Goal: Information Seeking & Learning: Learn about a topic

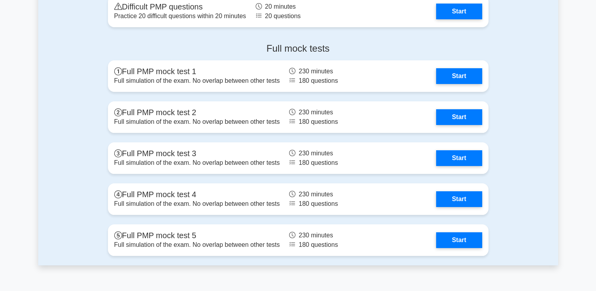
scroll to position [3059, 0]
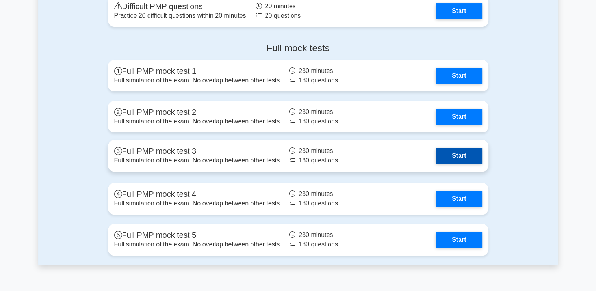
click at [453, 152] on link "Start" at bounding box center [459, 156] width 46 height 16
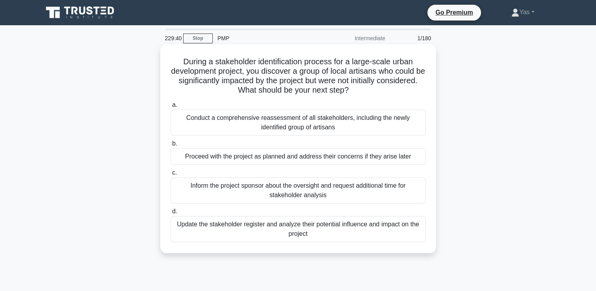
click at [407, 225] on div "Update the stakeholder register and analyze their potential influence and impac…" at bounding box center [298, 229] width 255 height 26
click at [171, 214] on input "d. Update the stakeholder register and analyze their potential influence and im…" at bounding box center [171, 211] width 0 height 5
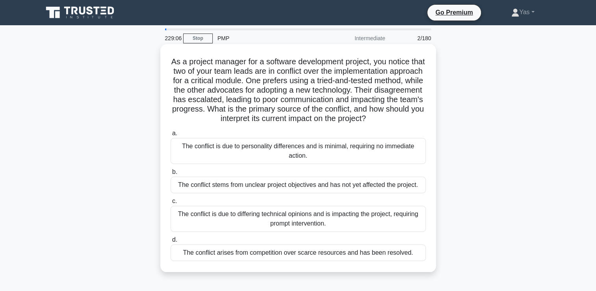
click at [399, 232] on div "The conflict is due to differing technical opinions and is impacting the projec…" at bounding box center [298, 219] width 255 height 26
click at [171, 204] on input "c. The conflict is due to differing technical opinions and is impacting the pro…" at bounding box center [171, 201] width 0 height 5
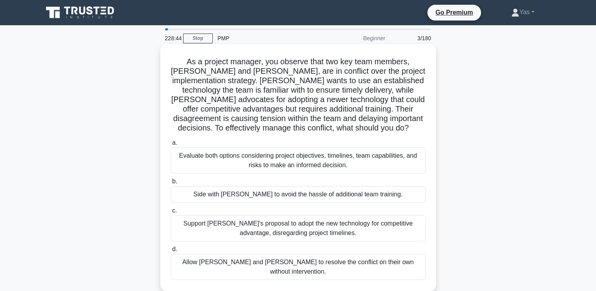
click at [408, 162] on div "Evaluate both options considering project objectives, timelines, team capabilit…" at bounding box center [298, 160] width 255 height 26
click at [171, 145] on input "a. Evaluate both options considering project objectives, timelines, team capabi…" at bounding box center [171, 142] width 0 height 5
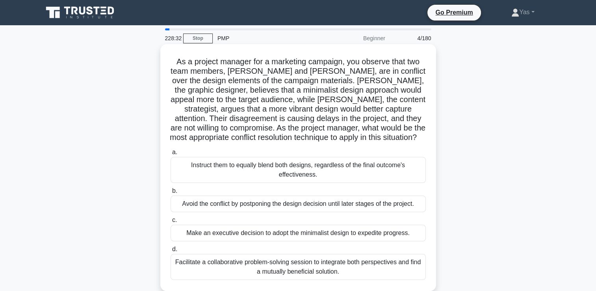
click at [386, 274] on div "Facilitate a collaborative problem-solving session to integrate both perspectiv…" at bounding box center [298, 267] width 255 height 26
click at [171, 252] on input "d. Facilitate a collaborative problem-solving session to integrate both perspec…" at bounding box center [171, 249] width 0 height 5
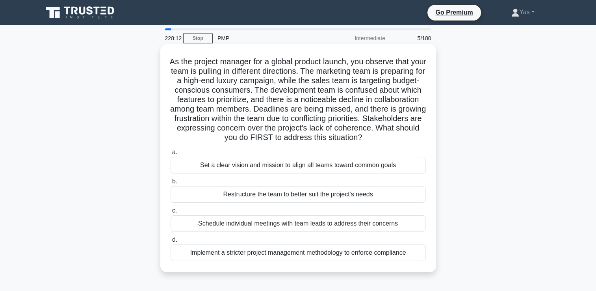
click at [403, 173] on div "Set a clear vision and mission to align all teams toward common goals" at bounding box center [298, 165] width 255 height 17
click at [171, 155] on input "a. Set a clear vision and mission to align all teams toward common goals" at bounding box center [171, 152] width 0 height 5
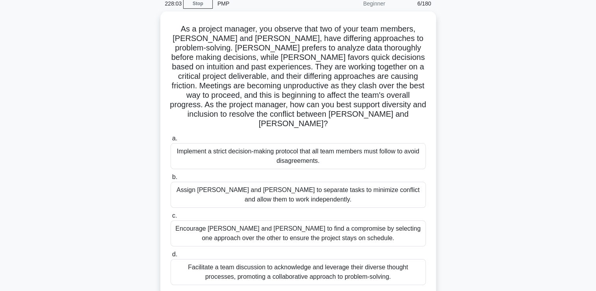
scroll to position [36, 0]
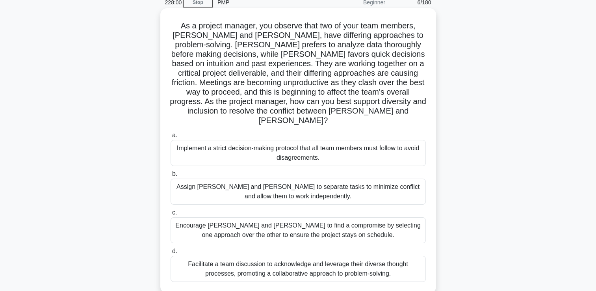
click at [389, 257] on div "Facilitate a team discussion to acknowledge and leverage their diverse thought …" at bounding box center [298, 269] width 255 height 26
click at [171, 254] on input "d. Facilitate a team discussion to acknowledge and leverage their diverse thoug…" at bounding box center [171, 251] width 0 height 5
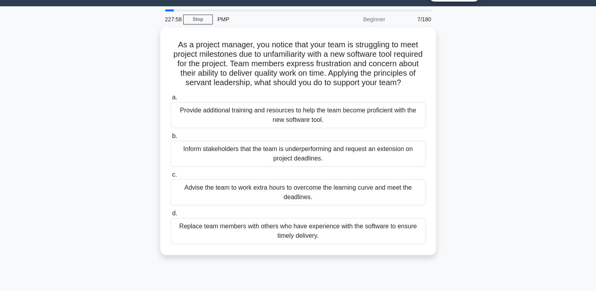
scroll to position [19, 0]
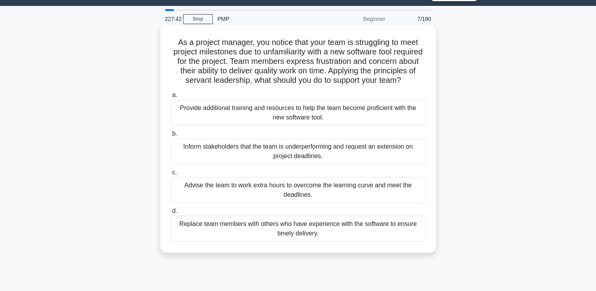
click at [417, 119] on div "Provide additional training and resources to help the team become proficient wi…" at bounding box center [298, 113] width 255 height 26
click at [171, 98] on input "a. Provide additional training and resources to help the team become proficient…" at bounding box center [171, 95] width 0 height 5
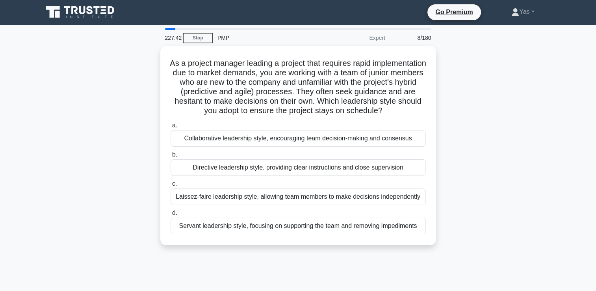
scroll to position [0, 0]
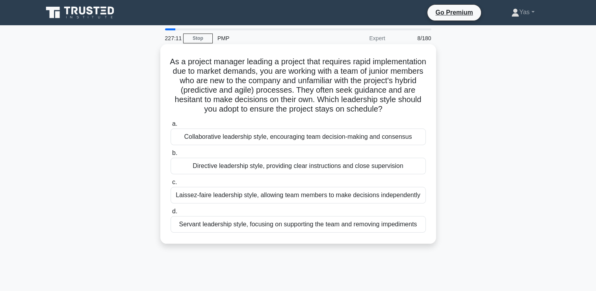
click at [401, 174] on div "Directive leadership style, providing clear instructions and close supervision" at bounding box center [298, 166] width 255 height 17
click at [171, 156] on input "b. Directive leadership style, providing clear instructions and close supervisi…" at bounding box center [171, 152] width 0 height 5
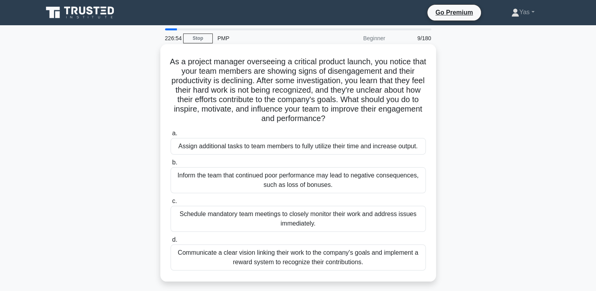
click at [403, 263] on div "Communicate a clear vision linking their work to the company's goals and implem…" at bounding box center [298, 257] width 255 height 26
click at [171, 242] on input "d. Communicate a clear vision linking their work to the company's goals and imp…" at bounding box center [171, 239] width 0 height 5
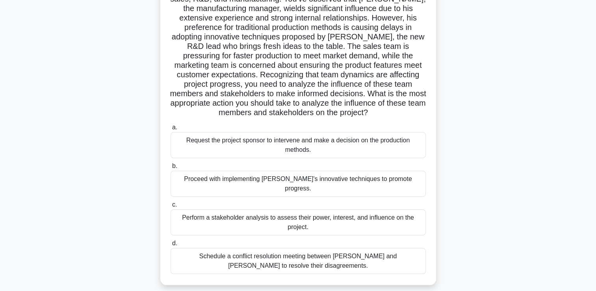
scroll to position [85, 0]
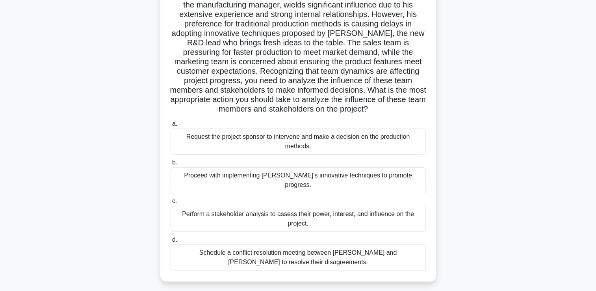
click at [401, 210] on div "Perform a stakeholder analysis to assess their power, interest, and influence o…" at bounding box center [298, 219] width 255 height 26
click at [171, 204] on input "c. Perform a stakeholder analysis to assess their power, interest, and influenc…" at bounding box center [171, 201] width 0 height 5
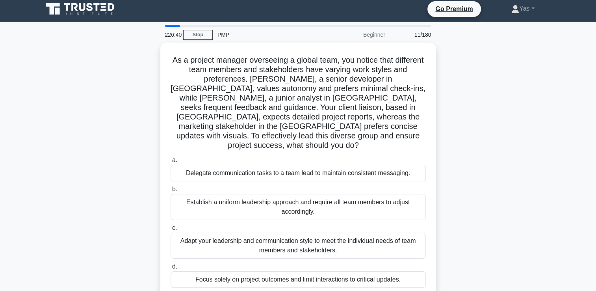
scroll to position [0, 0]
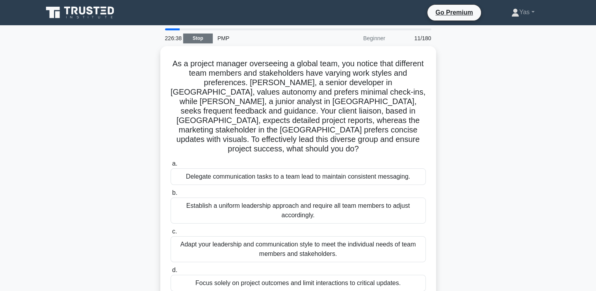
click at [192, 41] on link "Stop" at bounding box center [198, 38] width 30 height 10
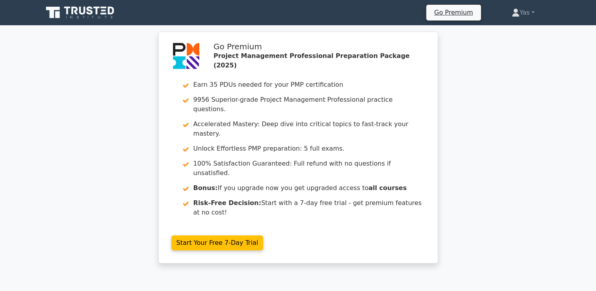
click at [62, 17] on icon at bounding box center [81, 12] width 76 height 15
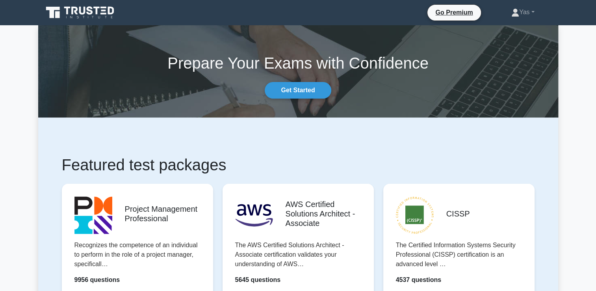
scroll to position [132, 0]
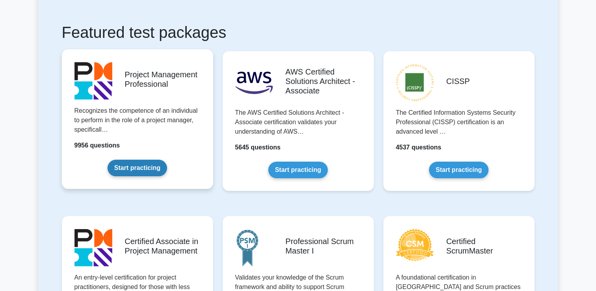
click at [123, 165] on link "Start practicing" at bounding box center [137, 168] width 59 height 17
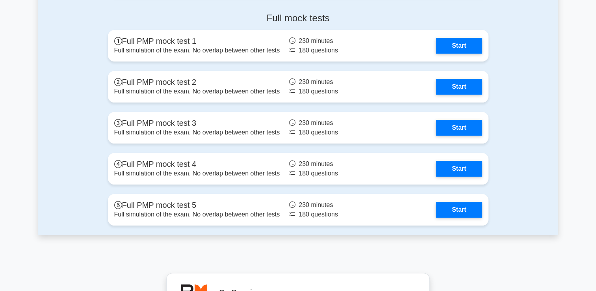
scroll to position [3089, 0]
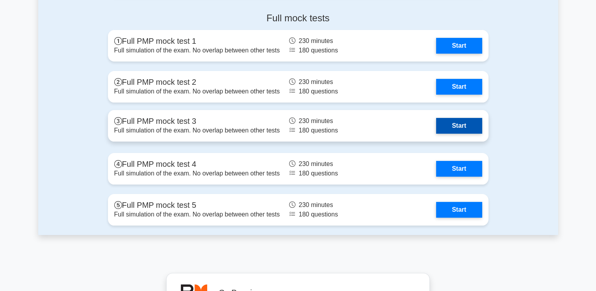
click at [455, 132] on link "Start" at bounding box center [459, 126] width 46 height 16
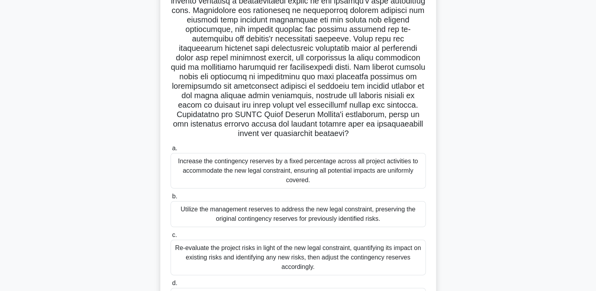
scroll to position [121, 0]
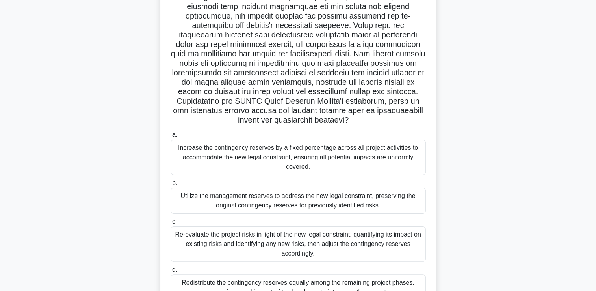
click at [398, 202] on div "Utilize the management reserves to address the new legal constraint, preserving…" at bounding box center [298, 201] width 255 height 26
click at [171, 186] on input "b. Utilize the management reserves to address the new legal constraint, preserv…" at bounding box center [171, 182] width 0 height 5
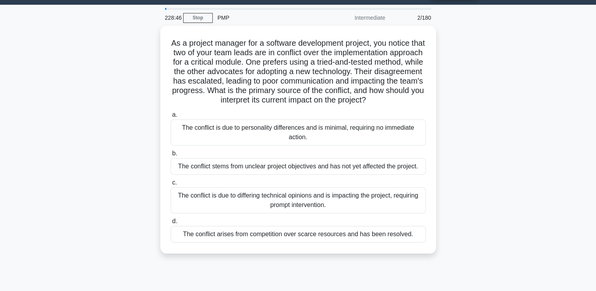
scroll to position [0, 0]
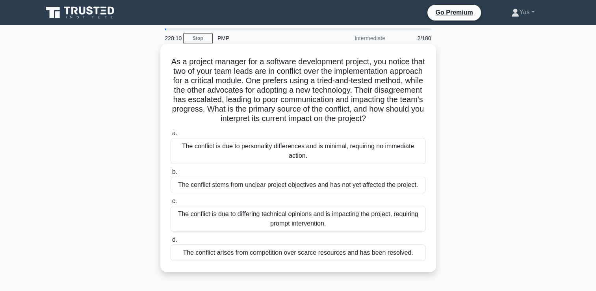
click at [392, 231] on div "The conflict is due to differing technical opinions and is impacting the projec…" at bounding box center [298, 219] width 255 height 26
click at [171, 204] on input "c. The conflict is due to differing technical opinions and is impacting the pro…" at bounding box center [171, 201] width 0 height 5
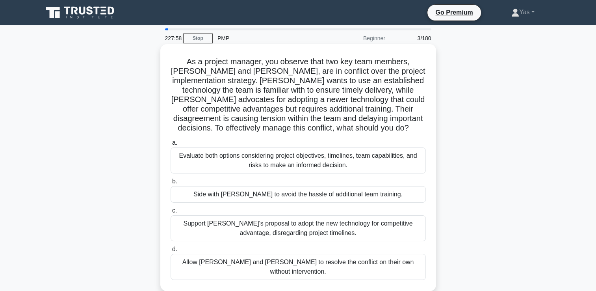
click at [404, 168] on div "Evaluate both options considering project objectives, timelines, team capabilit…" at bounding box center [298, 160] width 255 height 26
click at [171, 145] on input "a. Evaluate both options considering project objectives, timelines, team capabi…" at bounding box center [171, 142] width 0 height 5
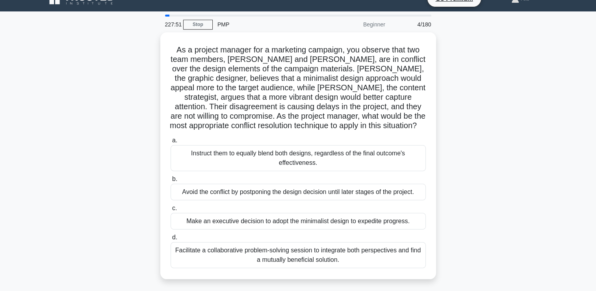
scroll to position [14, 0]
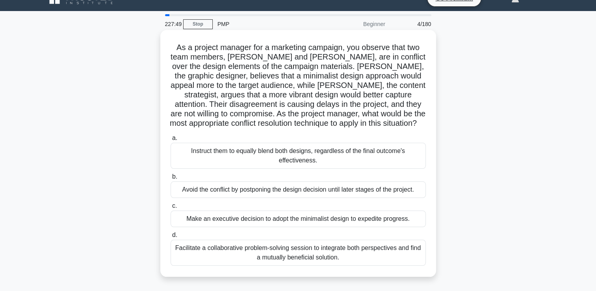
click at [412, 256] on div "Facilitate a collaborative problem-solving session to integrate both perspectiv…" at bounding box center [298, 253] width 255 height 26
click at [171, 238] on input "d. Facilitate a collaborative problem-solving session to integrate both perspec…" at bounding box center [171, 234] width 0 height 5
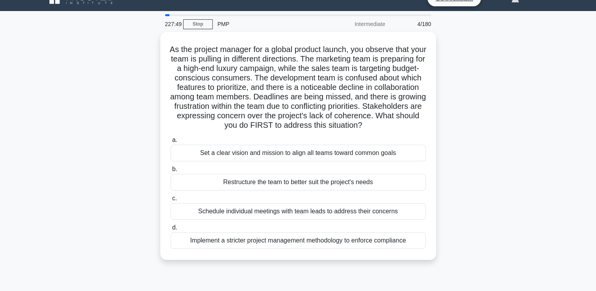
scroll to position [0, 0]
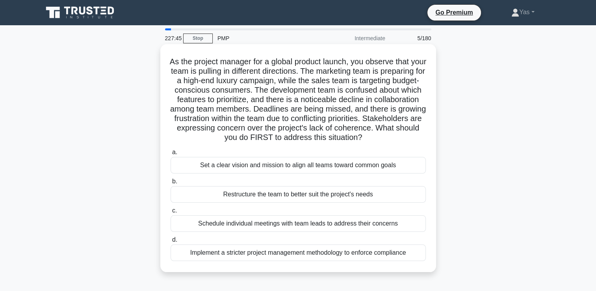
click at [406, 173] on div "Set a clear vision and mission to align all teams toward common goals" at bounding box center [298, 165] width 255 height 17
click at [171, 155] on input "a. Set a clear vision and mission to align all teams toward common goals" at bounding box center [171, 152] width 0 height 5
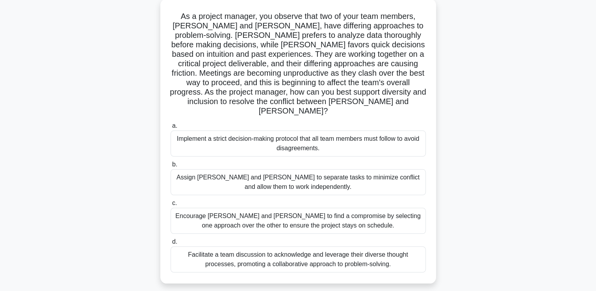
scroll to position [49, 0]
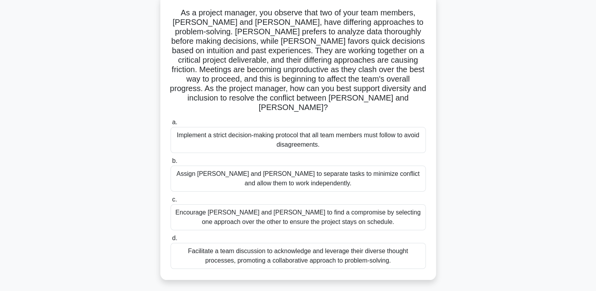
click at [399, 247] on div "Facilitate a team discussion to acknowledge and leverage their diverse thought …" at bounding box center [298, 256] width 255 height 26
click at [171, 241] on input "d. Facilitate a team discussion to acknowledge and leverage their diverse thoug…" at bounding box center [171, 238] width 0 height 5
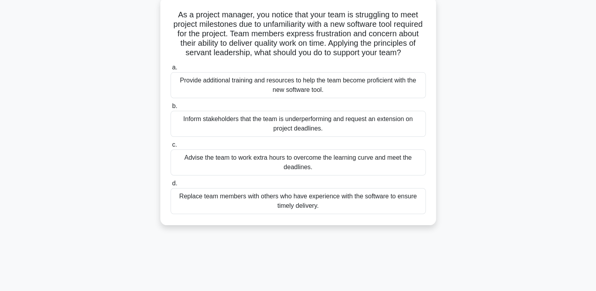
scroll to position [0, 0]
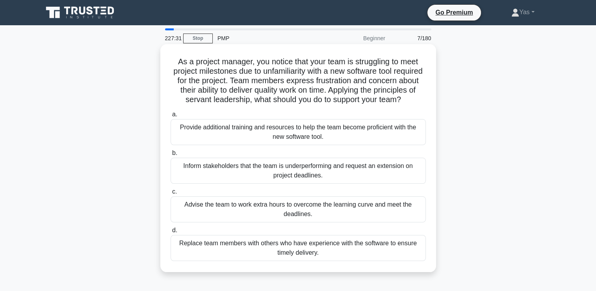
click at [412, 139] on div "Provide additional training and resources to help the team become proficient wi…" at bounding box center [298, 132] width 255 height 26
click at [171, 117] on input "a. Provide additional training and resources to help the team become proficient…" at bounding box center [171, 114] width 0 height 5
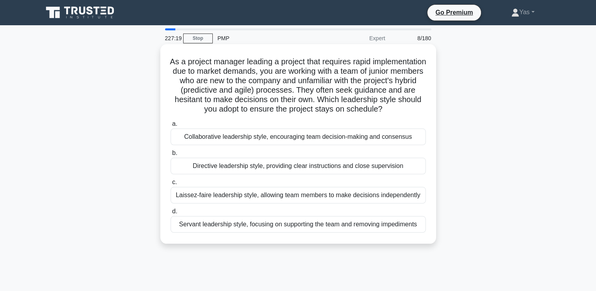
click at [405, 174] on div "Directive leadership style, providing clear instructions and close supervision" at bounding box center [298, 166] width 255 height 17
click at [171, 156] on input "b. Directive leadership style, providing clear instructions and close supervisi…" at bounding box center [171, 152] width 0 height 5
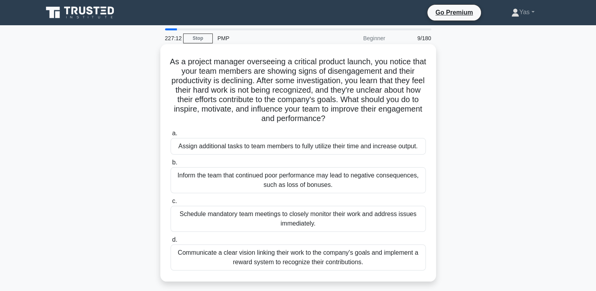
click at [410, 258] on div "Communicate a clear vision linking their work to the company's goals and implem…" at bounding box center [298, 257] width 255 height 26
click at [171, 242] on input "d. Communicate a clear vision linking their work to the company's goals and imp…" at bounding box center [171, 239] width 0 height 5
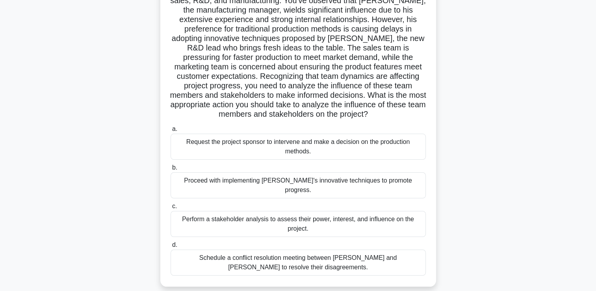
scroll to position [82, 0]
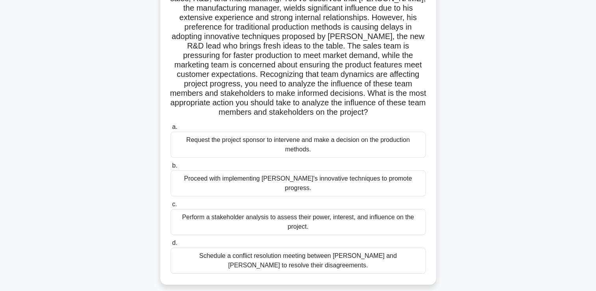
click at [412, 210] on div "Perform a stakeholder analysis to assess their power, interest, and influence o…" at bounding box center [298, 222] width 255 height 26
click at [171, 207] on input "c. Perform a stakeholder analysis to assess their power, interest, and influenc…" at bounding box center [171, 204] width 0 height 5
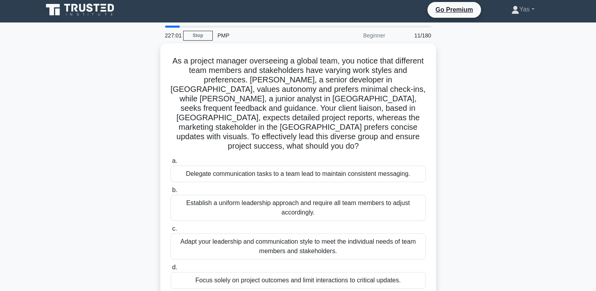
scroll to position [0, 0]
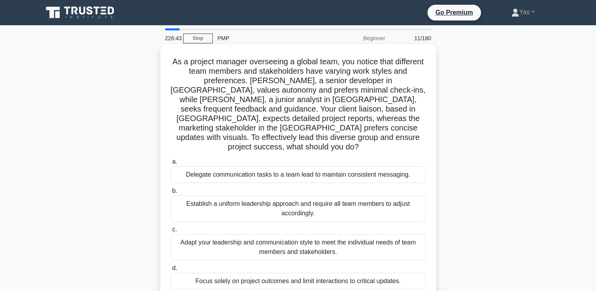
click at [416, 234] on div "Adapt your leadership and communication style to meet the individual needs of t…" at bounding box center [298, 247] width 255 height 26
click at [171, 228] on input "c. Adapt your leadership and communication style to meet the individual needs o…" at bounding box center [171, 229] width 0 height 5
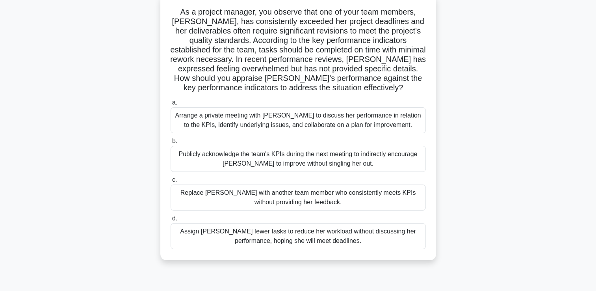
scroll to position [52, 0]
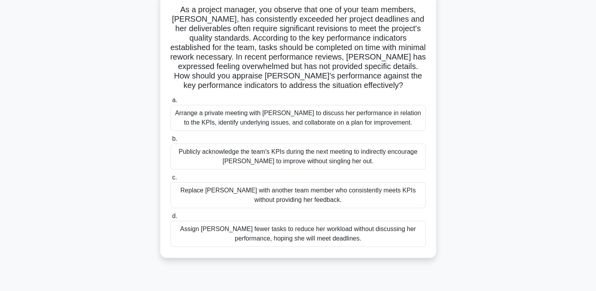
click at [396, 114] on div "Arrange a private meeting with Emma to discuss her performance in relation to t…" at bounding box center [298, 118] width 255 height 26
click at [171, 103] on input "a. Arrange a private meeting with Emma to discuss her performance in relation t…" at bounding box center [171, 100] width 0 height 5
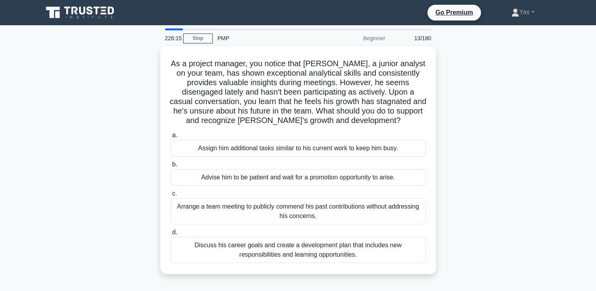
scroll to position [6, 0]
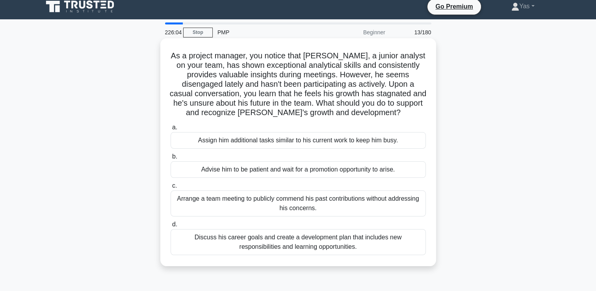
click at [384, 237] on div "Discuss his career goals and create a development plan that includes new respon…" at bounding box center [298, 242] width 255 height 26
click at [171, 227] on input "d. Discuss his career goals and create a development plan that includes new res…" at bounding box center [171, 224] width 0 height 5
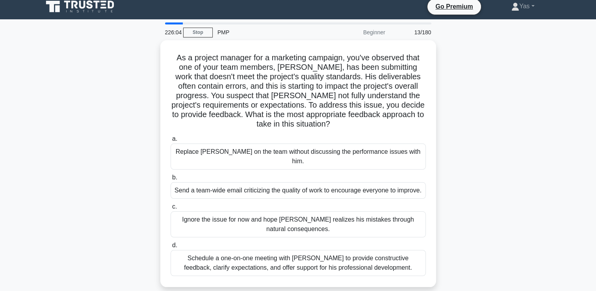
scroll to position [0, 0]
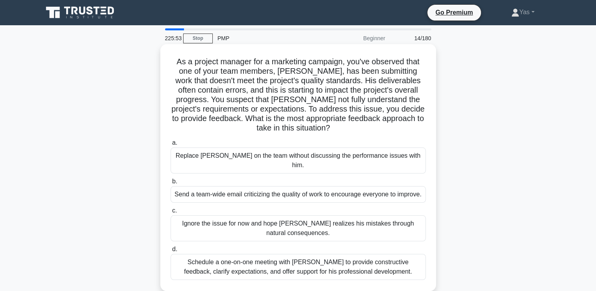
click at [403, 262] on div "Schedule a one-on-one meeting with Kevin to provide constructive feedback, clar…" at bounding box center [298, 267] width 255 height 26
click at [171, 252] on input "d. Schedule a one-on-one meeting with Kevin to provide constructive feedback, c…" at bounding box center [171, 249] width 0 height 5
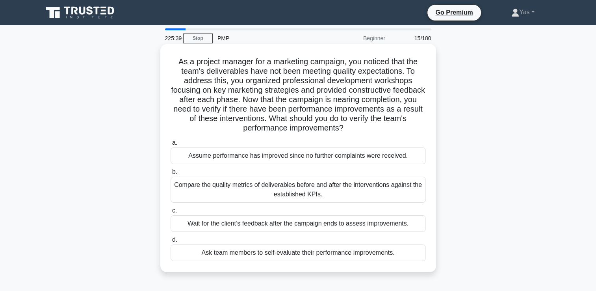
click at [413, 188] on div "Compare the quality metrics of deliverables before and after the interventions …" at bounding box center [298, 189] width 255 height 26
click at [171, 175] on input "b. Compare the quality metrics of deliverables before and after the interventio…" at bounding box center [171, 171] width 0 height 5
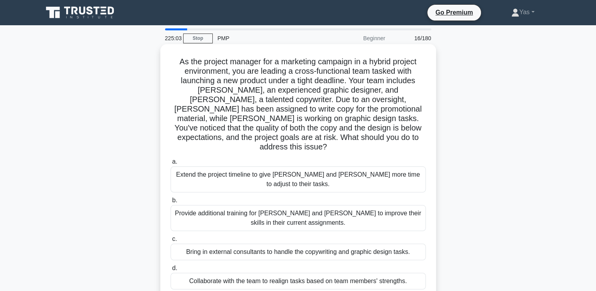
click at [370, 273] on div "Collaborate with the team to realign tasks based on team members' strengths." at bounding box center [298, 281] width 255 height 17
click at [171, 266] on input "d. Collaborate with the team to realign tasks based on team members' strengths." at bounding box center [171, 268] width 0 height 5
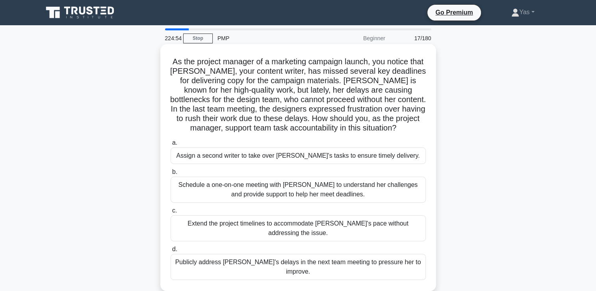
click at [409, 185] on div "Schedule a one-on-one meeting with Emily to understand her challenges and provi…" at bounding box center [298, 189] width 255 height 26
click at [171, 175] on input "b. Schedule a one-on-one meeting with Emily to understand her challenges and pr…" at bounding box center [171, 171] width 0 height 5
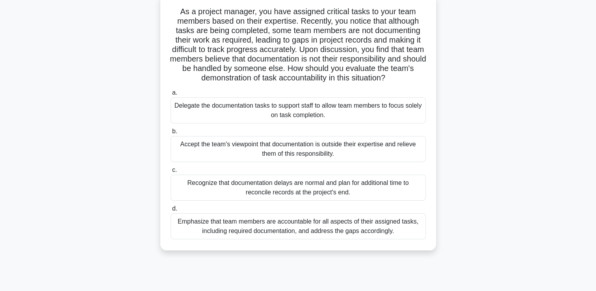
scroll to position [54, 0]
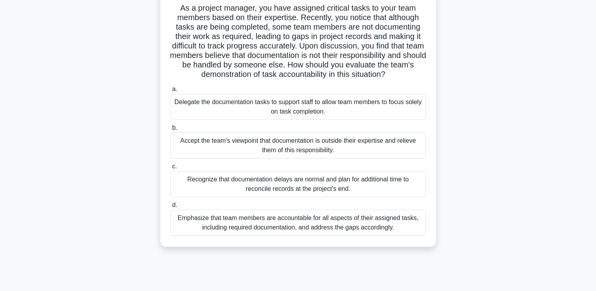
click at [407, 228] on div "Emphasize that team members are accountable for all aspects of their assigned t…" at bounding box center [298, 223] width 255 height 26
click at [171, 208] on input "d. Emphasize that team members are accountable for all aspects of their assigne…" at bounding box center [171, 204] width 0 height 5
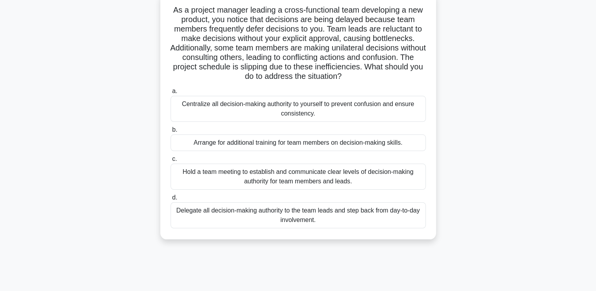
scroll to position [0, 0]
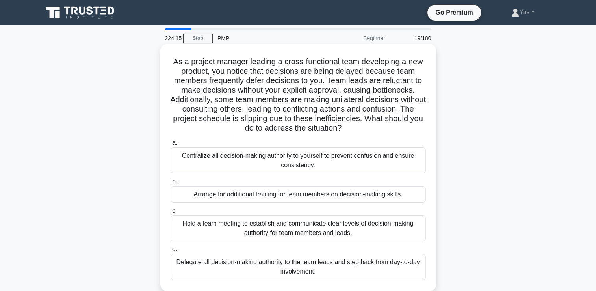
click at [386, 227] on div "Hold a team meeting to establish and communicate clear levels of decision-makin…" at bounding box center [298, 228] width 255 height 26
click at [171, 213] on input "c. Hold a team meeting to establish and communicate clear levels of decision-ma…" at bounding box center [171, 210] width 0 height 5
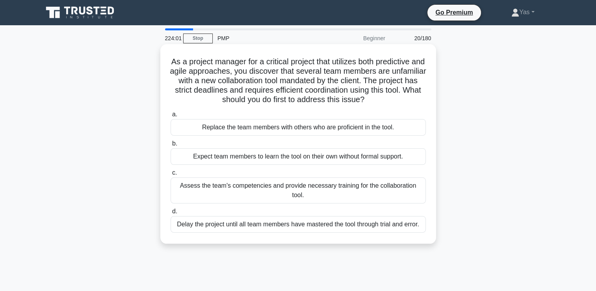
click at [403, 193] on div "Assess the team's competencies and provide necessary training for the collabora…" at bounding box center [298, 190] width 255 height 26
click at [171, 175] on input "c. Assess the team's competencies and provide necessary training for the collab…" at bounding box center [171, 172] width 0 height 5
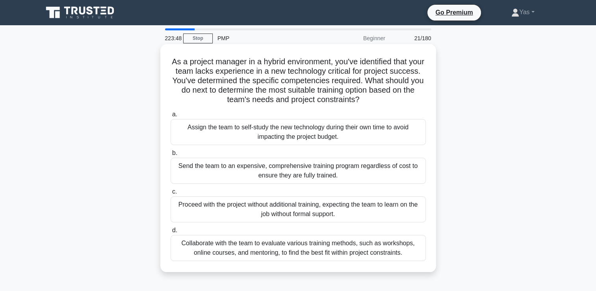
click at [397, 251] on div "Collaborate with the team to evaluate various training methods, such as worksho…" at bounding box center [298, 248] width 255 height 26
click at [171, 233] on input "d. Collaborate with the team to evaluate various training methods, such as work…" at bounding box center [171, 230] width 0 height 5
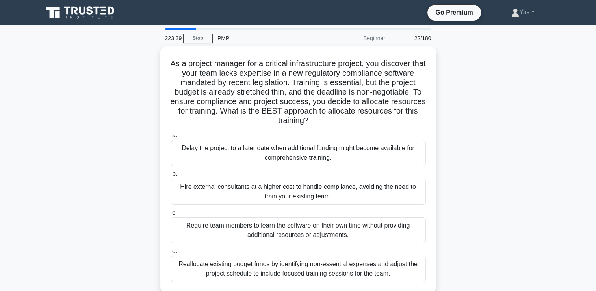
scroll to position [22, 0]
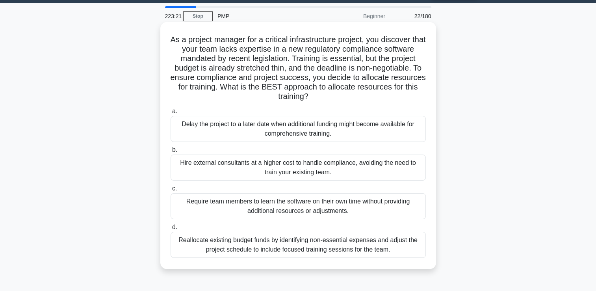
click at [390, 248] on div "Reallocate existing budget funds by identifying non-essential expenses and adju…" at bounding box center [298, 245] width 255 height 26
click at [171, 230] on input "d. Reallocate existing budget funds by identifying non-essential expenses and a…" at bounding box center [171, 227] width 0 height 5
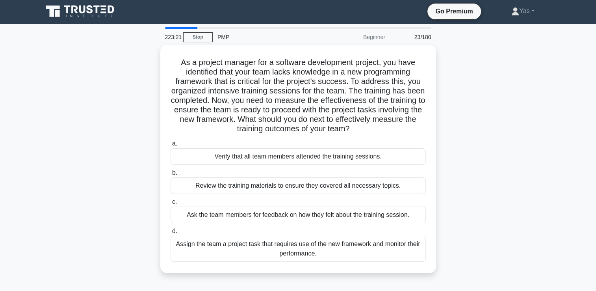
scroll to position [0, 0]
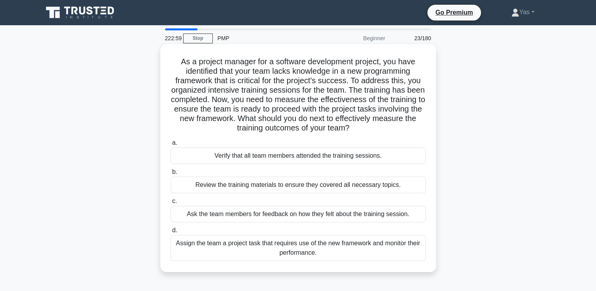
click at [419, 247] on div "Assign the team a project task that requires use of the new framework and monit…" at bounding box center [298, 248] width 255 height 26
click at [171, 233] on input "d. Assign the team a project task that requires use of the new framework and mo…" at bounding box center [171, 230] width 0 height 5
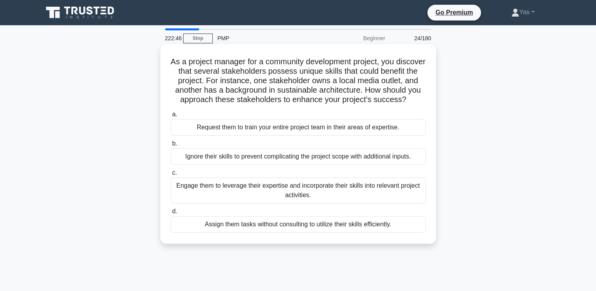
click at [415, 199] on div "Engage them to leverage their expertise and incorporate their skills into relev…" at bounding box center [298, 190] width 255 height 26
click at [171, 175] on input "c. Engage them to leverage their expertise and incorporate their skills into re…" at bounding box center [171, 172] width 0 height 5
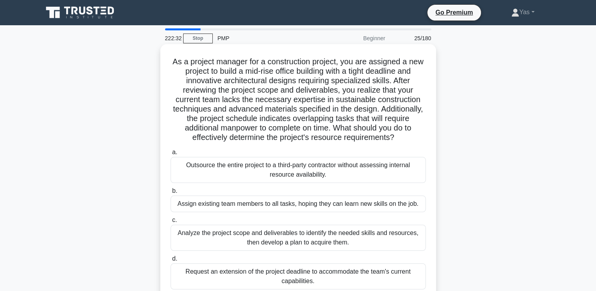
click at [391, 235] on div "Analyze the project scope and deliverables to identify the needed skills and re…" at bounding box center [298, 238] width 255 height 26
click at [171, 223] on input "c. Analyze the project scope and deliverables to identify the needed skills and…" at bounding box center [171, 219] width 0 height 5
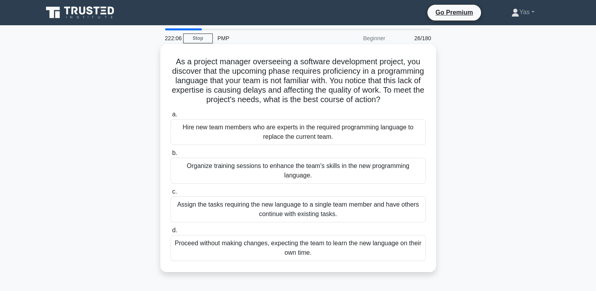
click at [403, 166] on div "Organize training sessions to enhance the team's skills in the new programming …" at bounding box center [298, 171] width 255 height 26
click at [171, 156] on input "b. Organize training sessions to enhance the team's skills in the new programmi…" at bounding box center [171, 152] width 0 height 5
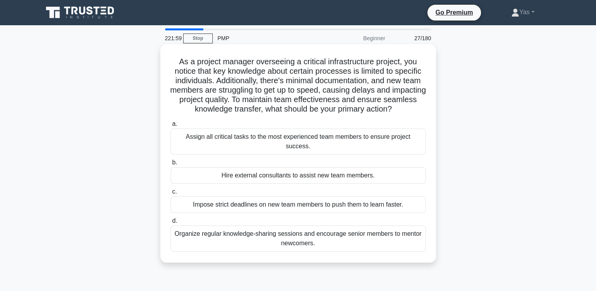
click at [398, 230] on div "Organize regular knowledge-sharing sessions and encourage senior members to men…" at bounding box center [298, 238] width 255 height 26
click at [171, 223] on input "d. Organize regular knowledge-sharing sessions and encourage senior members to …" at bounding box center [171, 220] width 0 height 5
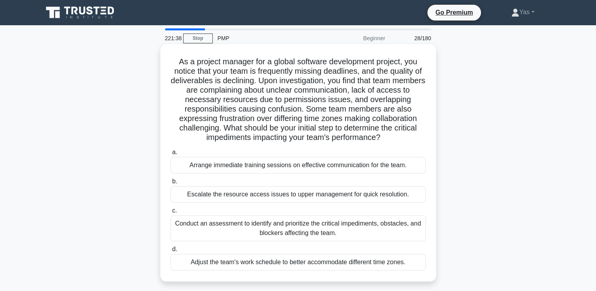
click at [396, 226] on div "Conduct an assessment to identify and prioritize the critical impediments, obst…" at bounding box center [298, 228] width 255 height 26
click at [171, 213] on input "c. Conduct an assessment to identify and prioritize the critical impediments, o…" at bounding box center [171, 210] width 0 height 5
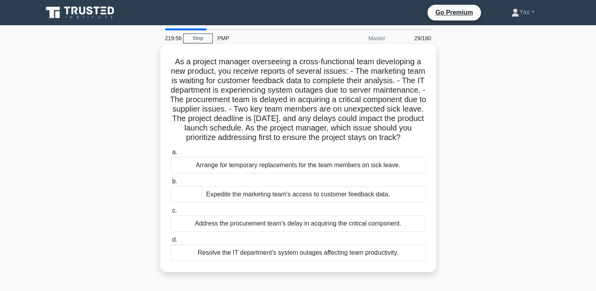
click at [326, 232] on div "Address the procurement team's delay in acquiring the critical component." at bounding box center [298, 223] width 255 height 17
click at [171, 213] on input "c. Address the procurement team's delay in acquiring the critical component." at bounding box center [171, 210] width 0 height 5
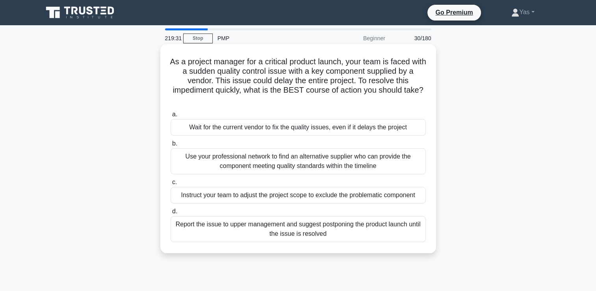
click at [406, 158] on div "Use your professional network to find an alternative supplier who can provide t…" at bounding box center [298, 161] width 255 height 26
click at [171, 146] on input "b. Use your professional network to find an alternative supplier who can provid…" at bounding box center [171, 143] width 0 height 5
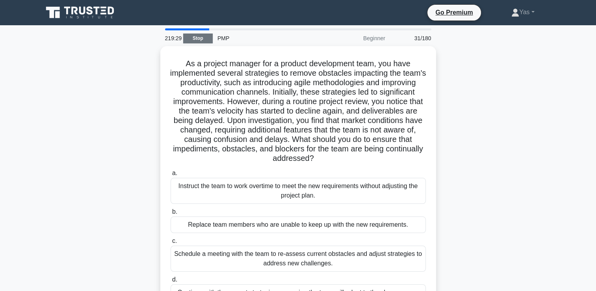
click at [197, 41] on link "Stop" at bounding box center [198, 38] width 30 height 10
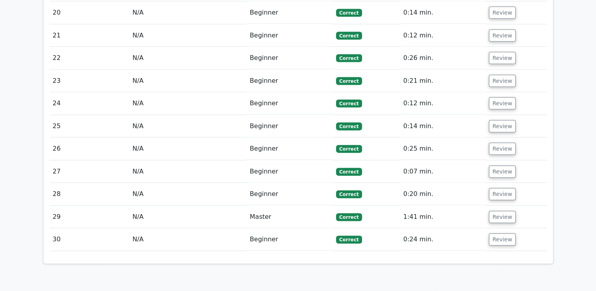
scroll to position [1732, 0]
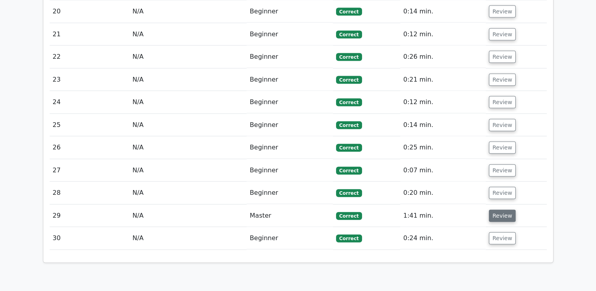
click at [500, 210] on button "Review" at bounding box center [502, 216] width 27 height 12
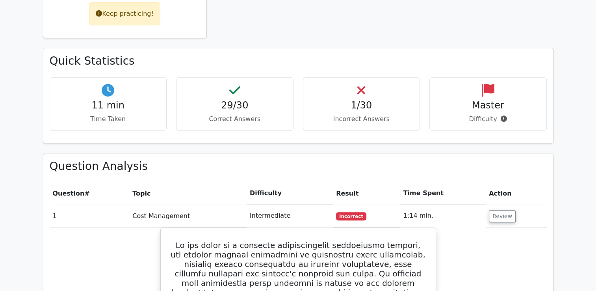
scroll to position [441, 0]
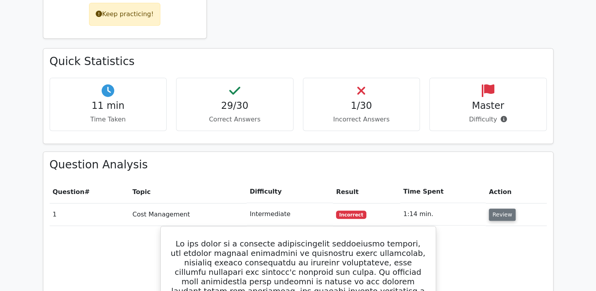
click at [500, 208] on button "Review" at bounding box center [502, 214] width 27 height 12
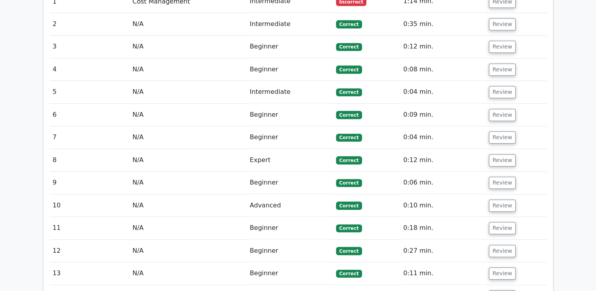
scroll to position [490, 0]
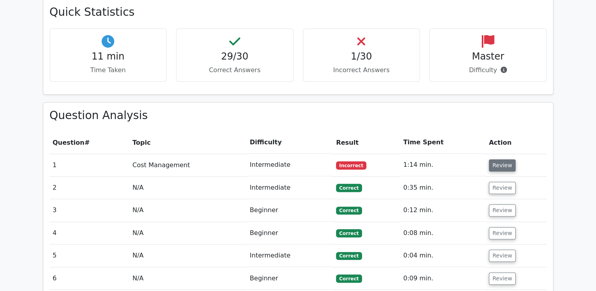
click at [498, 159] on button "Review" at bounding box center [502, 165] width 27 height 12
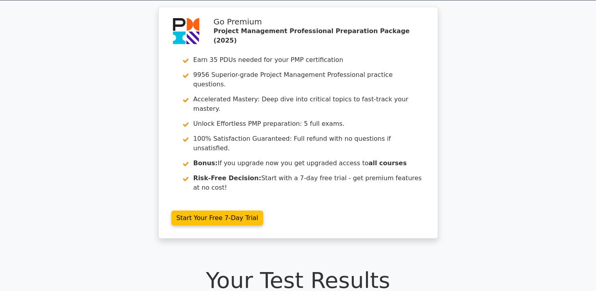
scroll to position [0, 0]
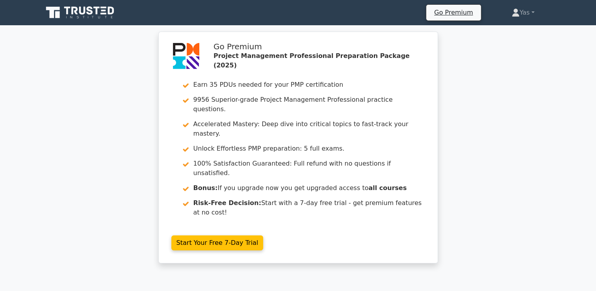
click at [85, 21] on link at bounding box center [81, 12] width 76 height 19
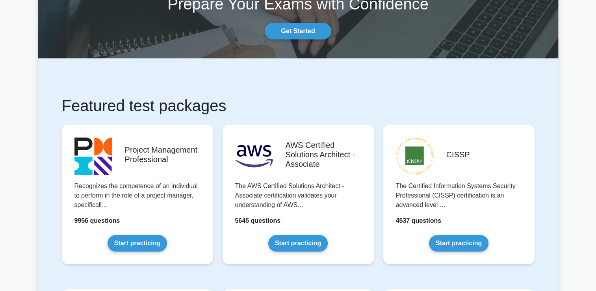
scroll to position [60, 0]
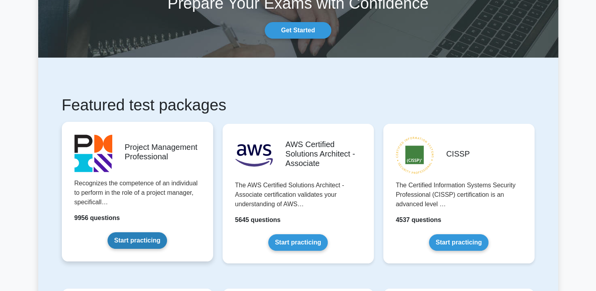
click at [147, 248] on link "Start practicing" at bounding box center [137, 240] width 59 height 17
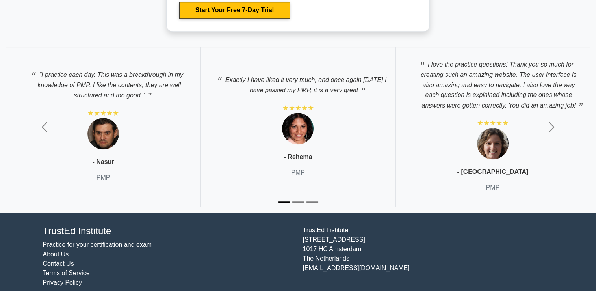
scroll to position [3531, 0]
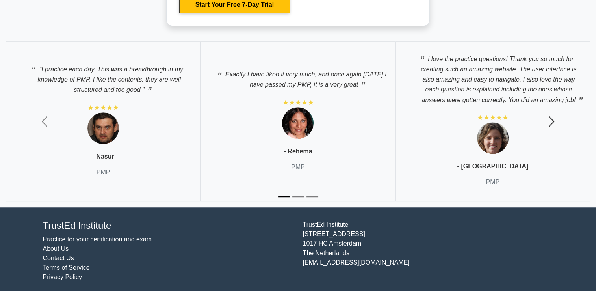
click at [552, 117] on span "button" at bounding box center [551, 121] width 13 height 13
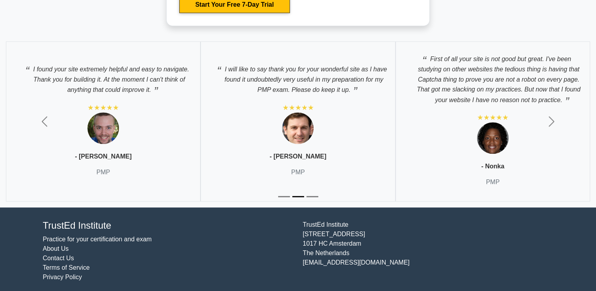
click at [417, 225] on div "[GEOGRAPHIC_DATA][STREET_ADDRESS] [EMAIL_ADDRESS][DOMAIN_NAME]" at bounding box center [428, 251] width 260 height 62
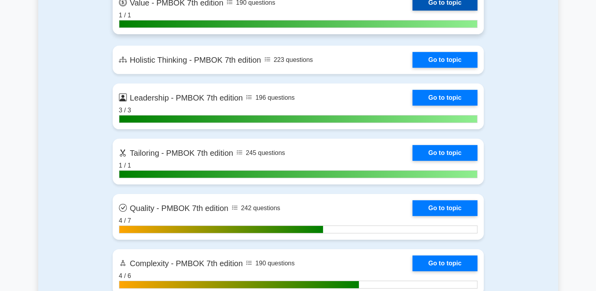
scroll to position [2345, 0]
